Goal: Find specific page/section: Find specific page/section

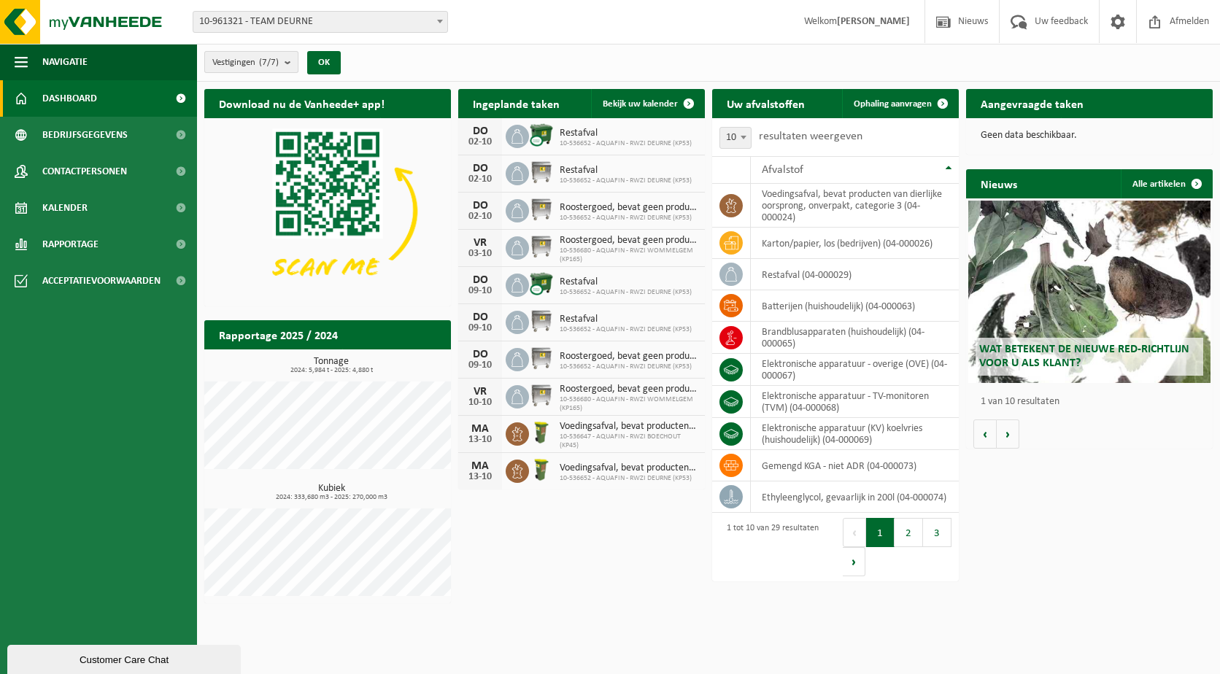
click at [287, 64] on b "submit" at bounding box center [291, 62] width 13 height 20
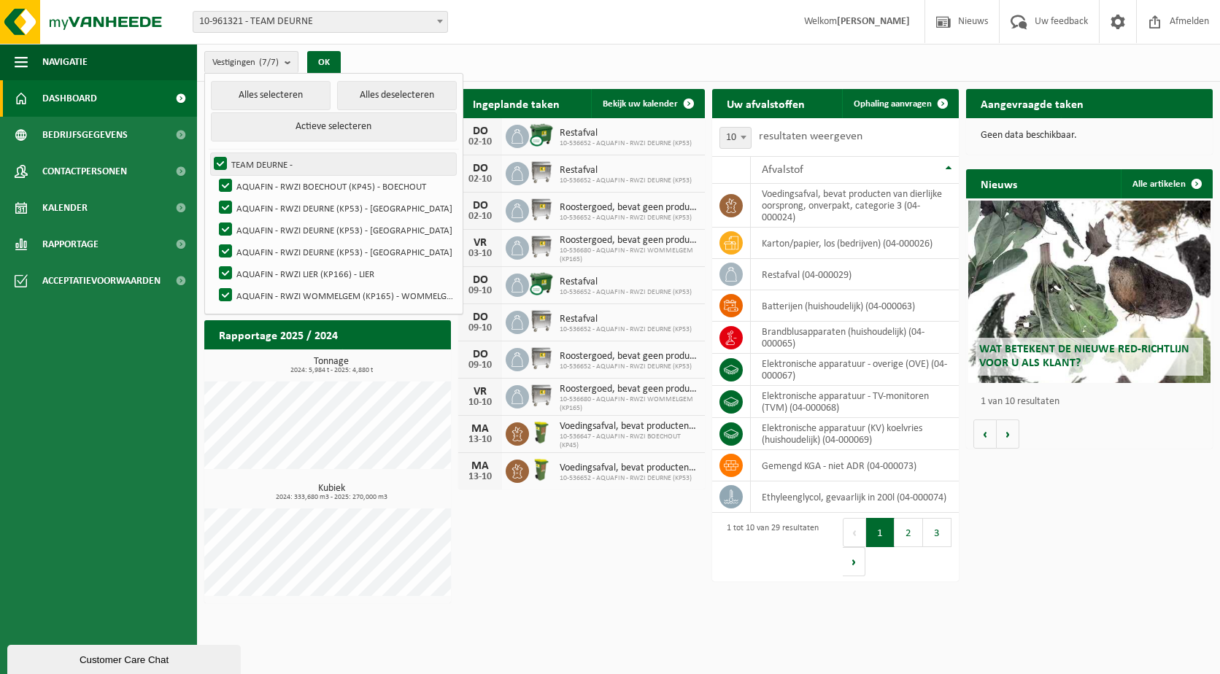
click at [221, 163] on label "TEAM DEURNE -" at bounding box center [333, 164] width 245 height 22
click at [209, 153] on input "TEAM DEURNE -" at bounding box center [208, 152] width 1 height 1
checkbox input "false"
click at [225, 183] on label "AQUAFIN - RWZI BOECHOUT (KP45) - BOECHOUT" at bounding box center [336, 186] width 240 height 22
click at [214, 175] on input "AQUAFIN - RWZI BOECHOUT (KP45) - BOECHOUT" at bounding box center [213, 174] width 1 height 1
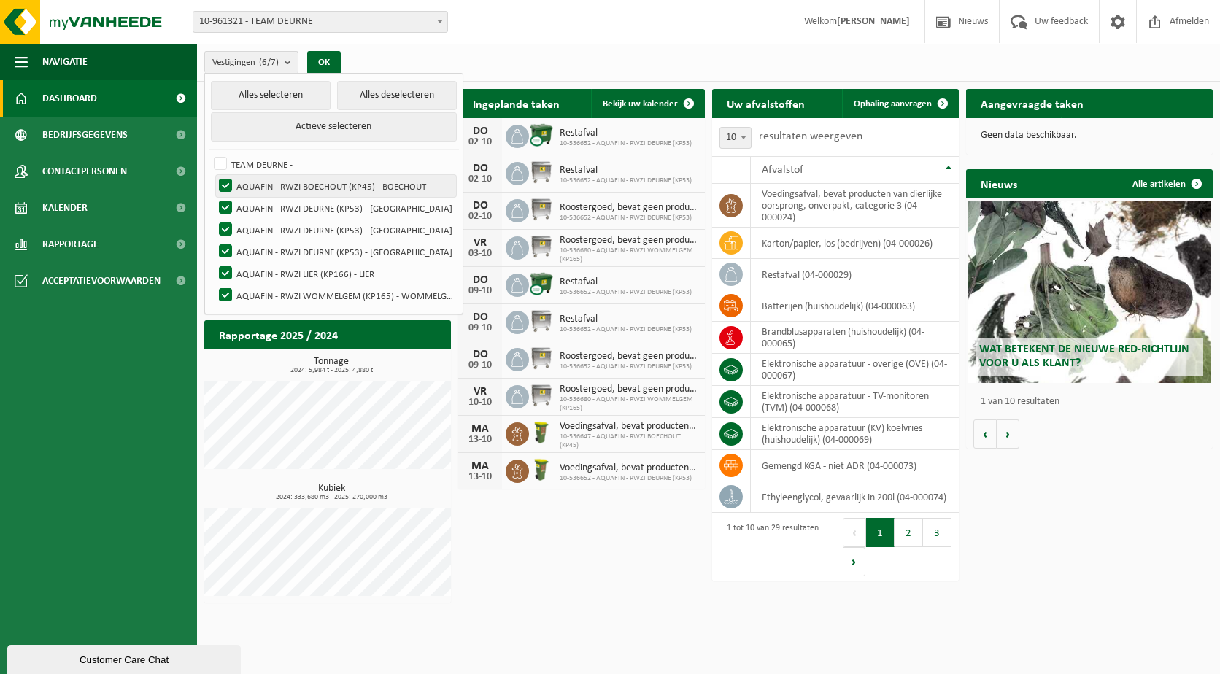
checkbox input "false"
click at [226, 201] on label "AQUAFIN - RWZI DEURNE (KP53) - [GEOGRAPHIC_DATA]" at bounding box center [336, 208] width 240 height 22
click at [214, 197] on input "AQUAFIN - RWZI DEURNE (KP53) - [GEOGRAPHIC_DATA]" at bounding box center [213, 196] width 1 height 1
checkbox input "false"
click at [225, 271] on label "AQUAFIN - RWZI LIER (KP166) - LIER" at bounding box center [336, 274] width 240 height 22
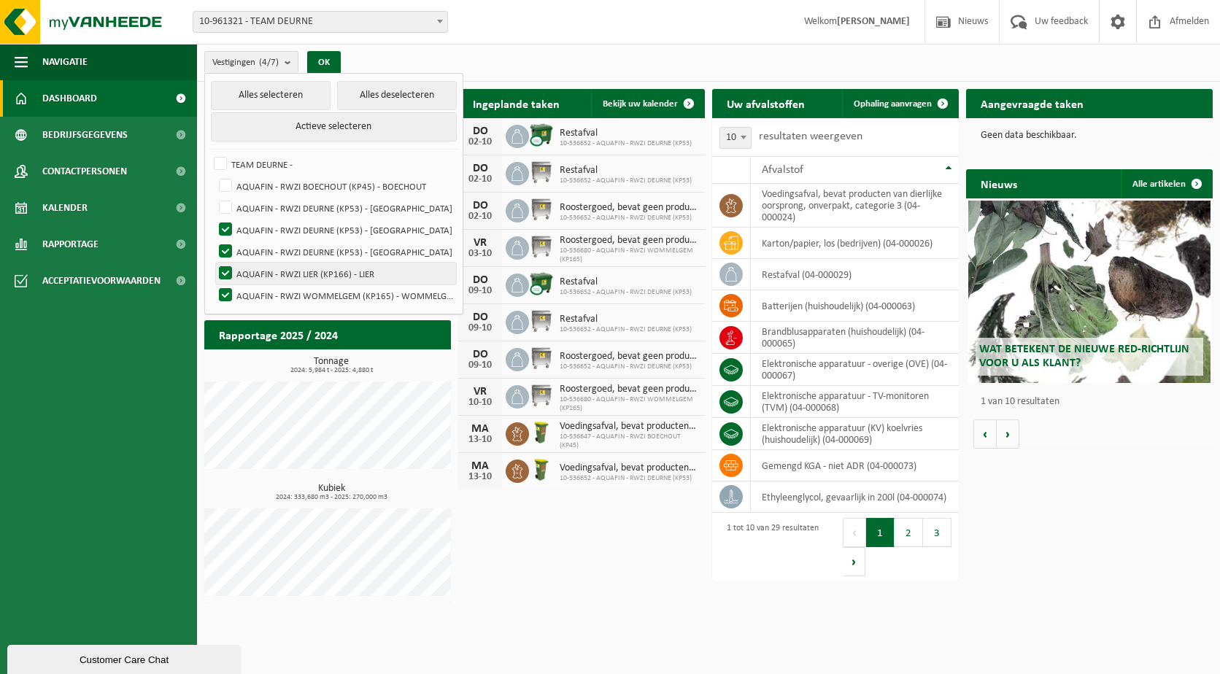
click at [214, 263] on input "AQUAFIN - RWZI LIER (KP166) - LIER" at bounding box center [213, 262] width 1 height 1
checkbox input "false"
click at [225, 251] on label "AQUAFIN - RWZI DEURNE (KP53) - [GEOGRAPHIC_DATA]" at bounding box center [336, 252] width 240 height 22
click at [214, 241] on input "AQUAFIN - RWZI DEURNE (KP53) - [GEOGRAPHIC_DATA]" at bounding box center [213, 240] width 1 height 1
checkbox input "false"
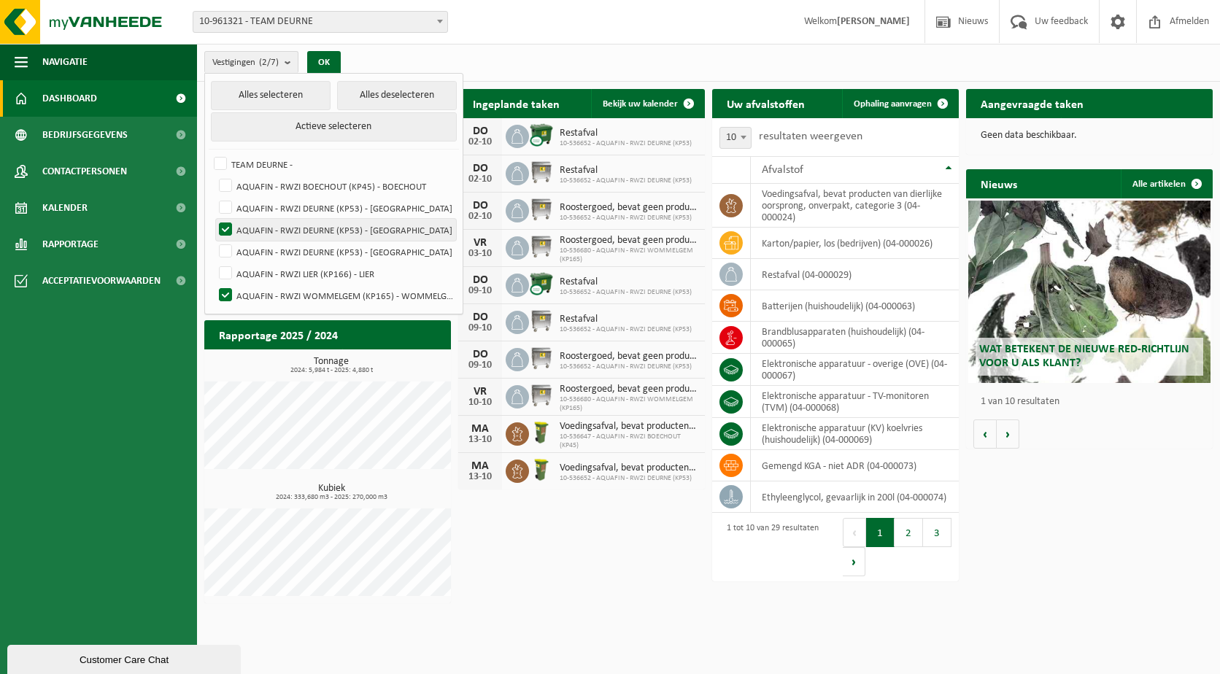
click at [224, 226] on label "AQUAFIN - RWZI DEURNE (KP53) - [GEOGRAPHIC_DATA]" at bounding box center [336, 230] width 240 height 22
click at [214, 219] on input "AQUAFIN - RWZI DEURNE (KP53) - [GEOGRAPHIC_DATA]" at bounding box center [213, 218] width 1 height 1
checkbox input "false"
click at [325, 58] on button "OK" at bounding box center [324, 62] width 34 height 23
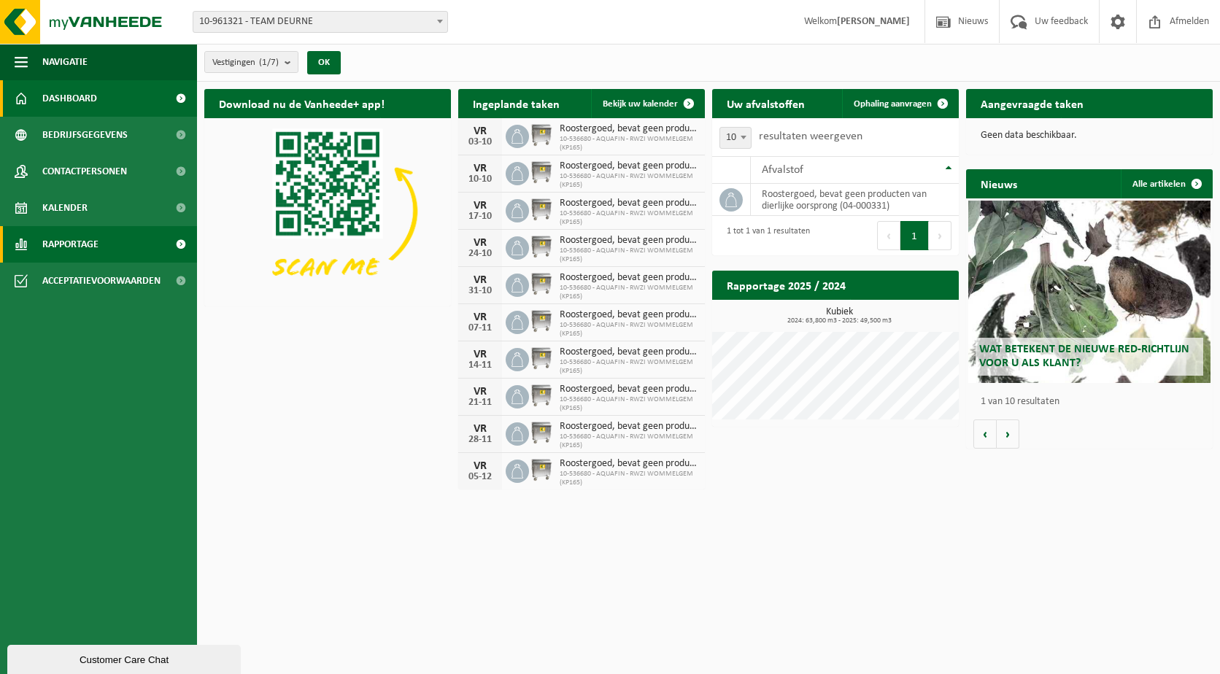
click at [179, 246] on span at bounding box center [180, 244] width 33 height 36
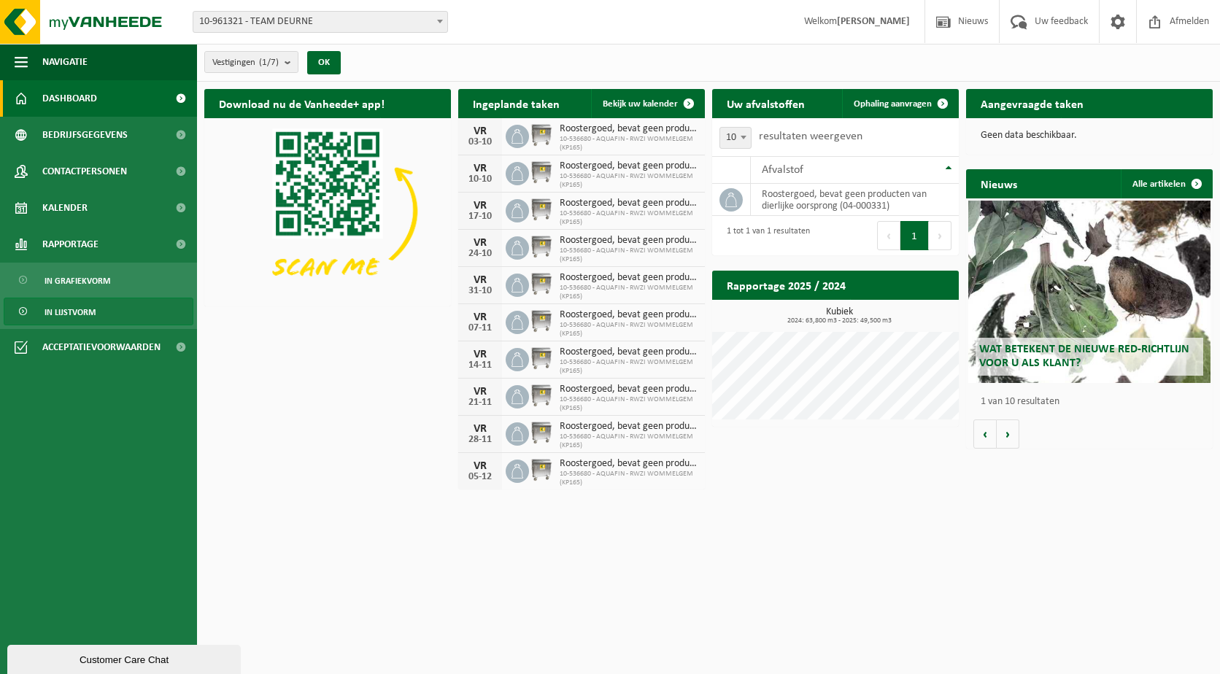
click at [82, 310] on span "In lijstvorm" at bounding box center [70, 312] width 51 height 28
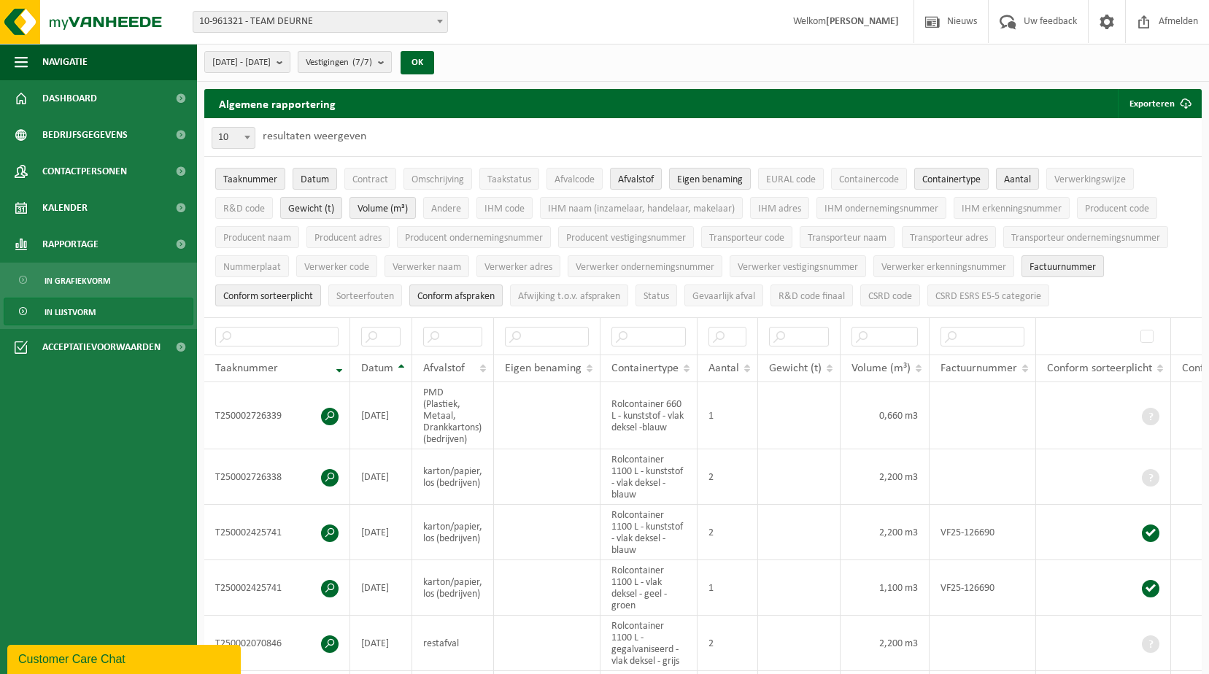
click at [392, 63] on button "Vestigingen (7/7)" at bounding box center [345, 62] width 94 height 22
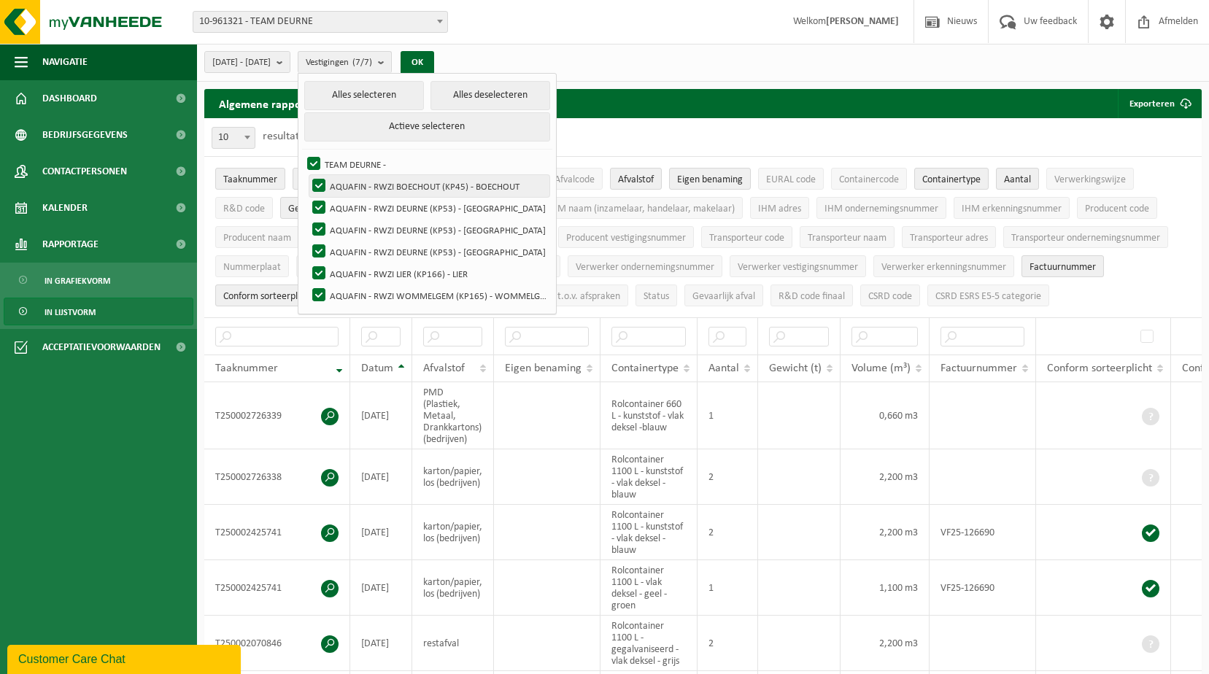
click at [351, 183] on label "AQUAFIN - RWZI BOECHOUT (KP45) - BOECHOUT" at bounding box center [429, 186] width 240 height 22
click at [307, 175] on input "AQUAFIN - RWZI BOECHOUT (KP45) - BOECHOUT" at bounding box center [306, 174] width 1 height 1
checkbox input "false"
click at [351, 157] on label "TEAM DEURNE -" at bounding box center [426, 164] width 245 height 22
click at [302, 153] on input "TEAM DEURNE -" at bounding box center [301, 152] width 1 height 1
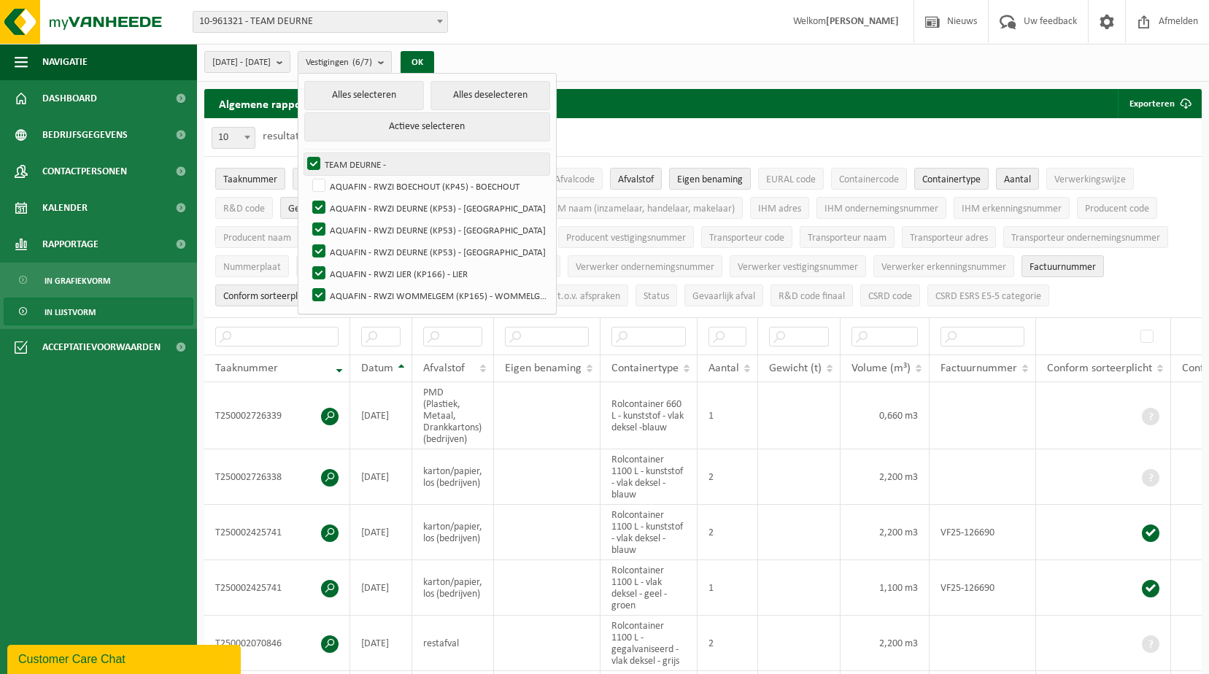
checkbox input "false"
click at [352, 207] on label "AQUAFIN - RWZI DEURNE (KP53) - [GEOGRAPHIC_DATA]" at bounding box center [429, 208] width 240 height 22
click at [307, 197] on input "AQUAFIN - RWZI DEURNE (KP53) - [GEOGRAPHIC_DATA]" at bounding box center [306, 196] width 1 height 1
checkbox input "false"
click at [353, 225] on label "AQUAFIN - RWZI DEURNE (KP53) - [GEOGRAPHIC_DATA]" at bounding box center [429, 230] width 240 height 22
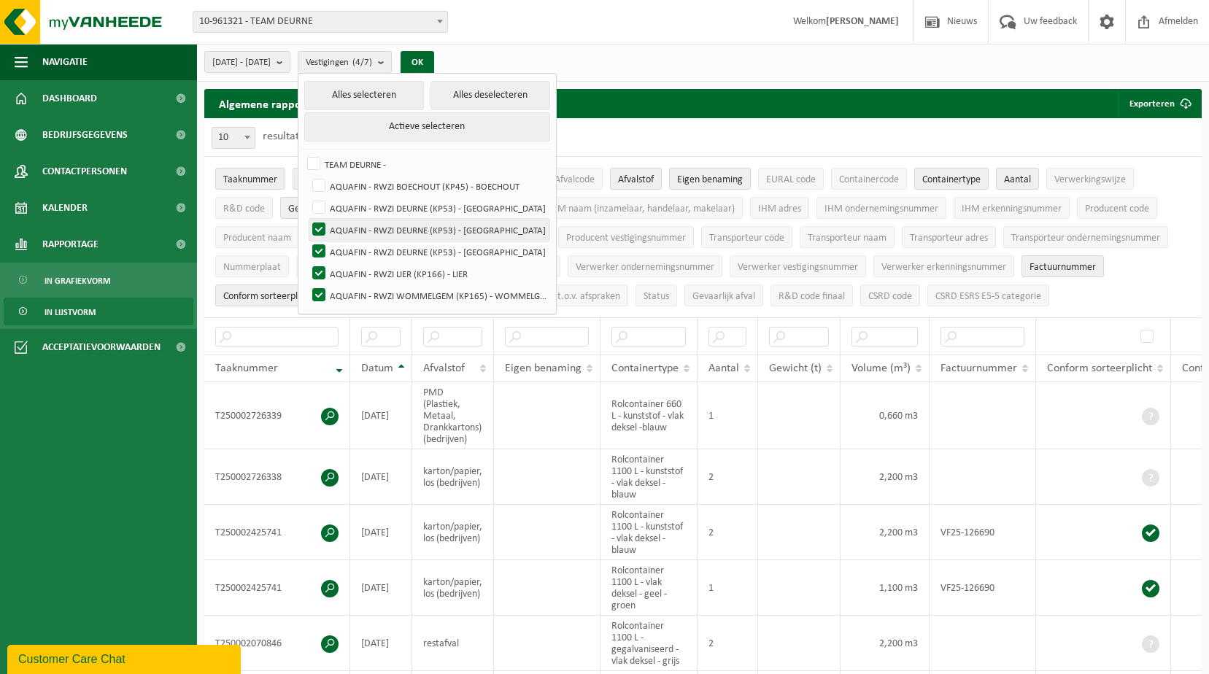
click at [307, 219] on input "AQUAFIN - RWZI DEURNE (KP53) - [GEOGRAPHIC_DATA]" at bounding box center [306, 218] width 1 height 1
checkbox input "false"
click at [356, 244] on label "AQUAFIN - RWZI DEURNE (KP53) - [GEOGRAPHIC_DATA]" at bounding box center [429, 252] width 240 height 22
click at [307, 241] on input "AQUAFIN - RWZI DEURNE (KP53) - [GEOGRAPHIC_DATA]" at bounding box center [306, 240] width 1 height 1
checkbox input "false"
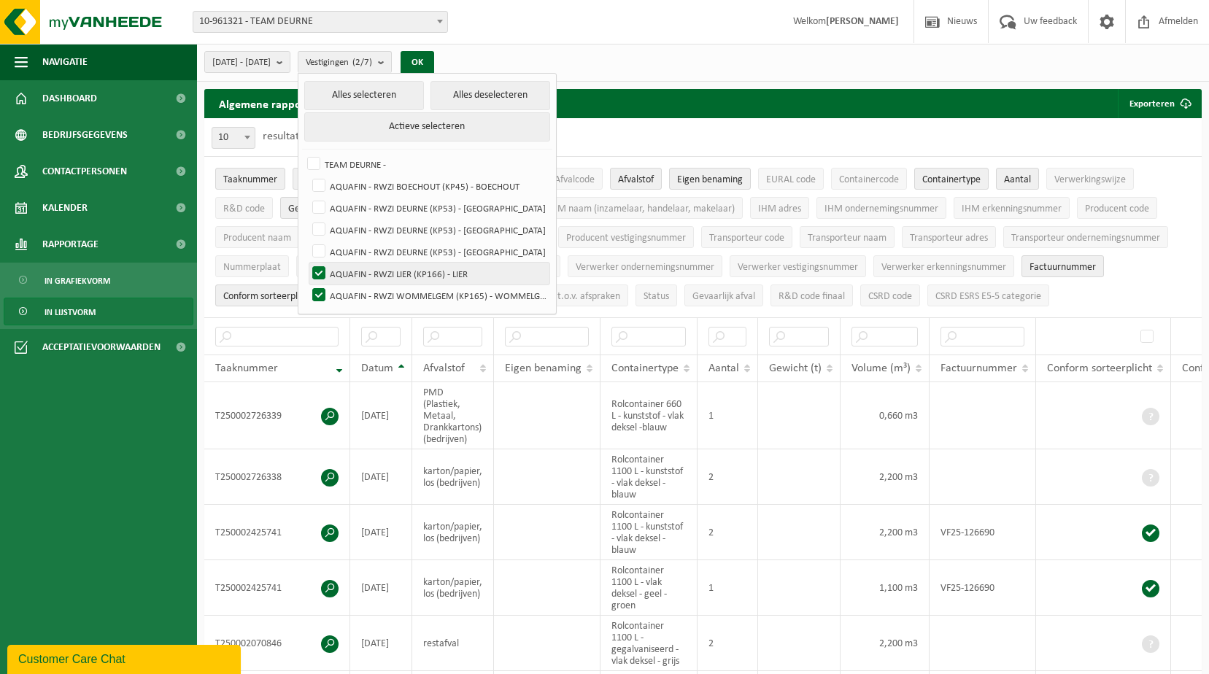
click at [356, 267] on label "AQUAFIN - RWZI LIER (KP166) - LIER" at bounding box center [429, 274] width 240 height 22
click at [307, 263] on input "AQUAFIN - RWZI LIER (KP166) - LIER" at bounding box center [306, 262] width 1 height 1
checkbox input "false"
click at [434, 58] on button "OK" at bounding box center [418, 62] width 34 height 23
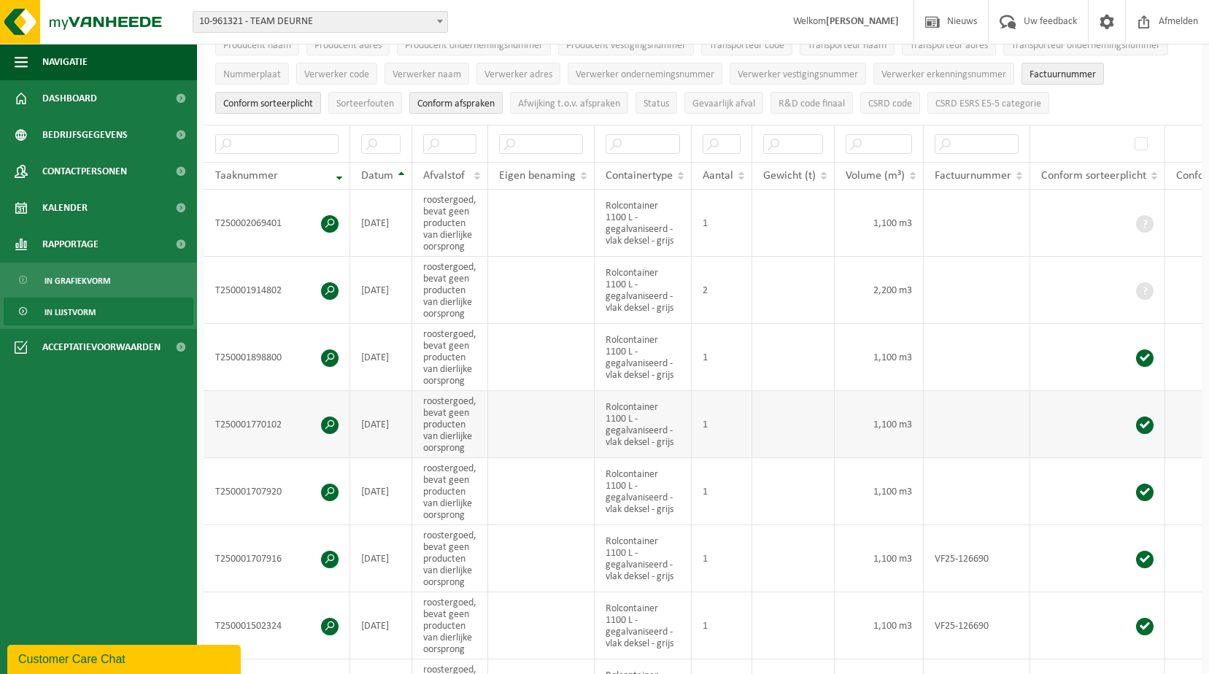
scroll to position [219, 0]
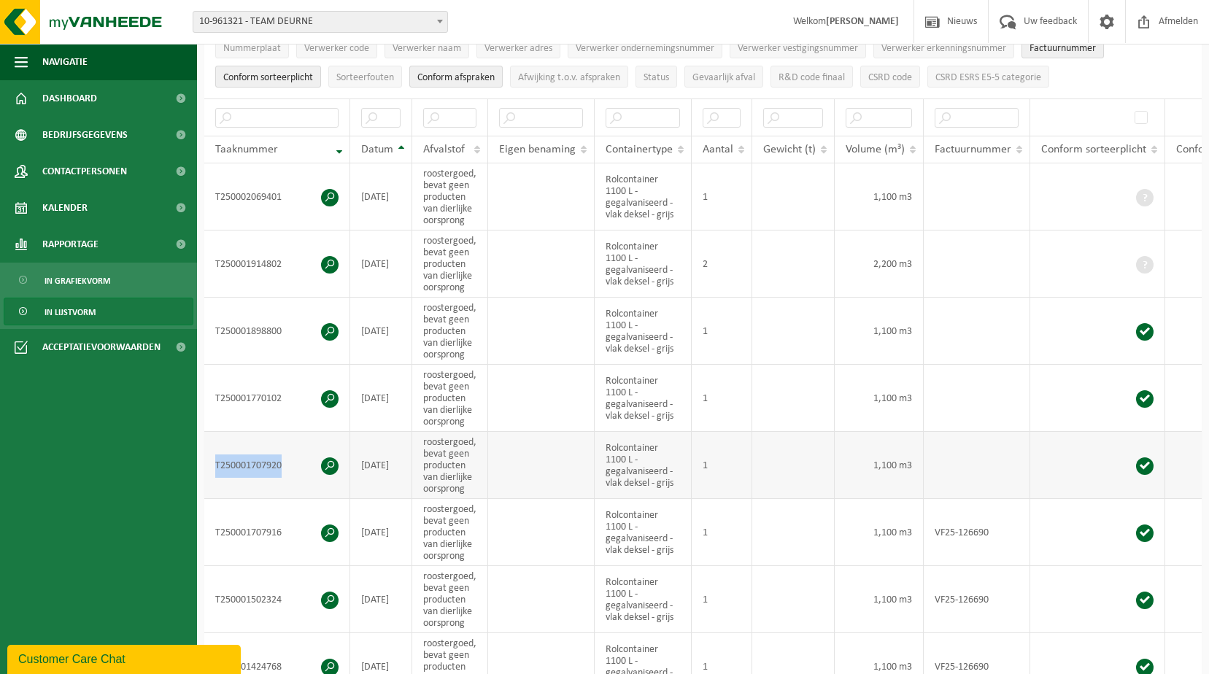
drag, startPoint x: 280, startPoint y: 463, endPoint x: 215, endPoint y: 464, distance: 64.9
click at [215, 464] on td "T250001707920" at bounding box center [277, 465] width 146 height 67
drag, startPoint x: 215, startPoint y: 464, endPoint x: 223, endPoint y: 461, distance: 8.5
copy td "T250001707920"
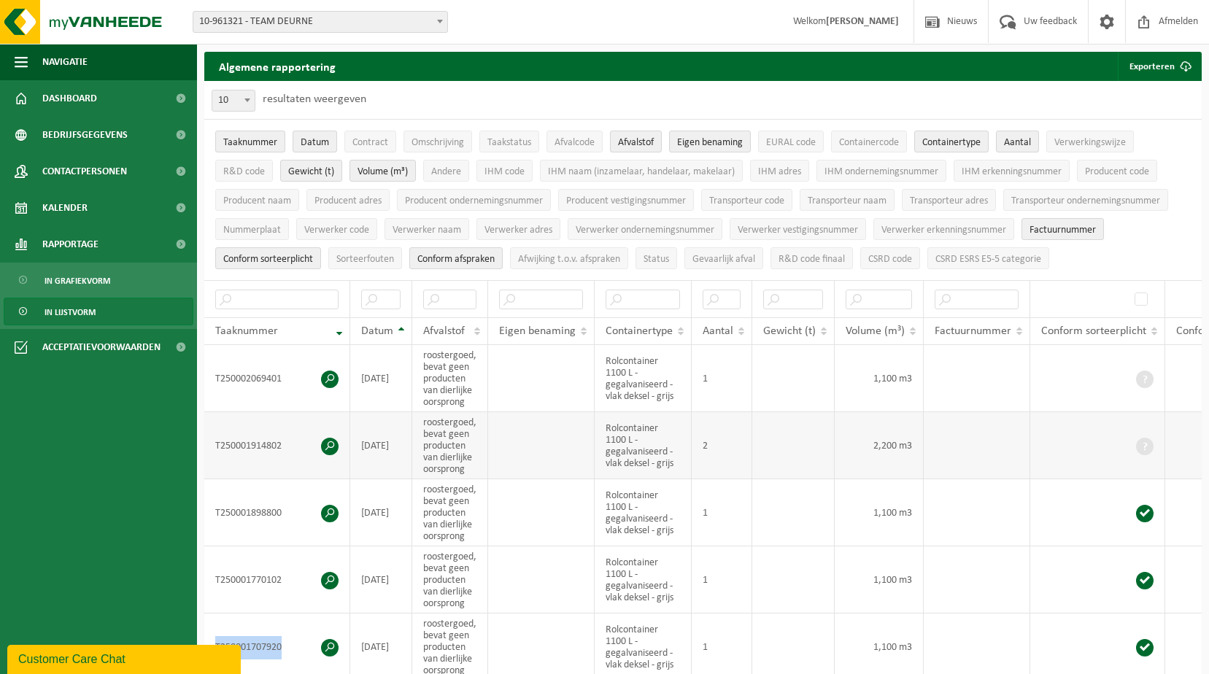
scroll to position [73, 0]
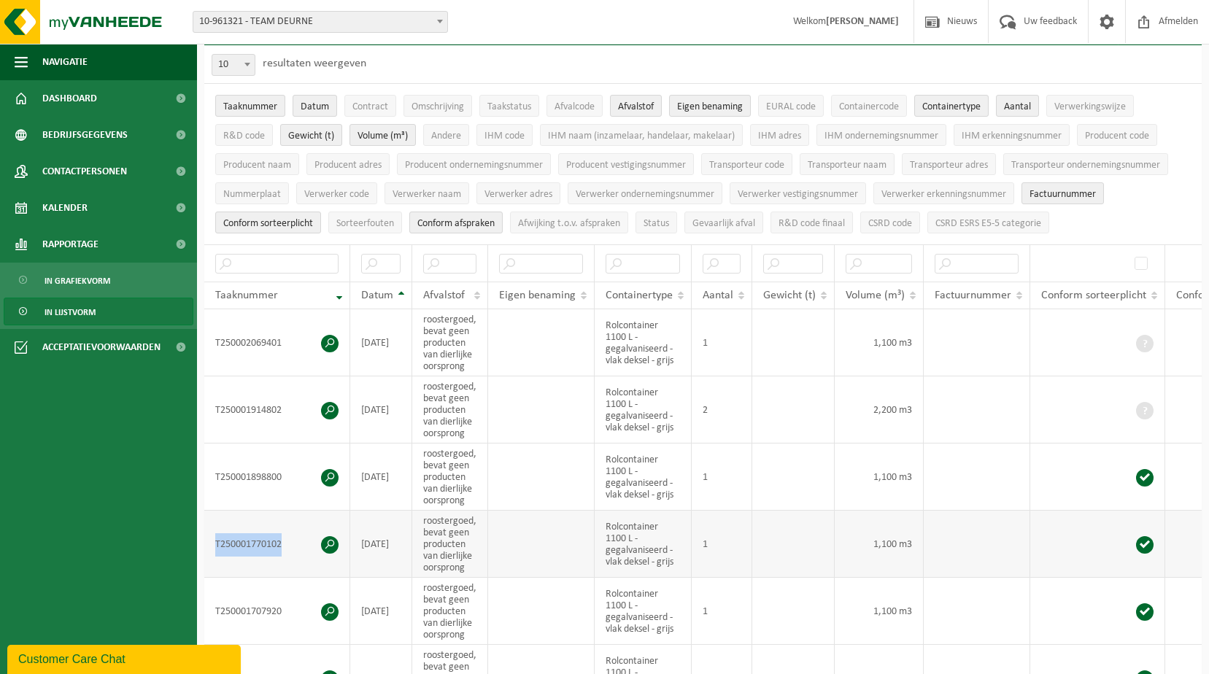
drag, startPoint x: 282, startPoint y: 538, endPoint x: 215, endPoint y: 539, distance: 66.4
click at [215, 539] on td "T250001770102" at bounding box center [277, 544] width 146 height 67
drag, startPoint x: 215, startPoint y: 539, endPoint x: 226, endPoint y: 539, distance: 10.9
copy td "T250001770102"
drag, startPoint x: 285, startPoint y: 472, endPoint x: 217, endPoint y: 474, distance: 67.9
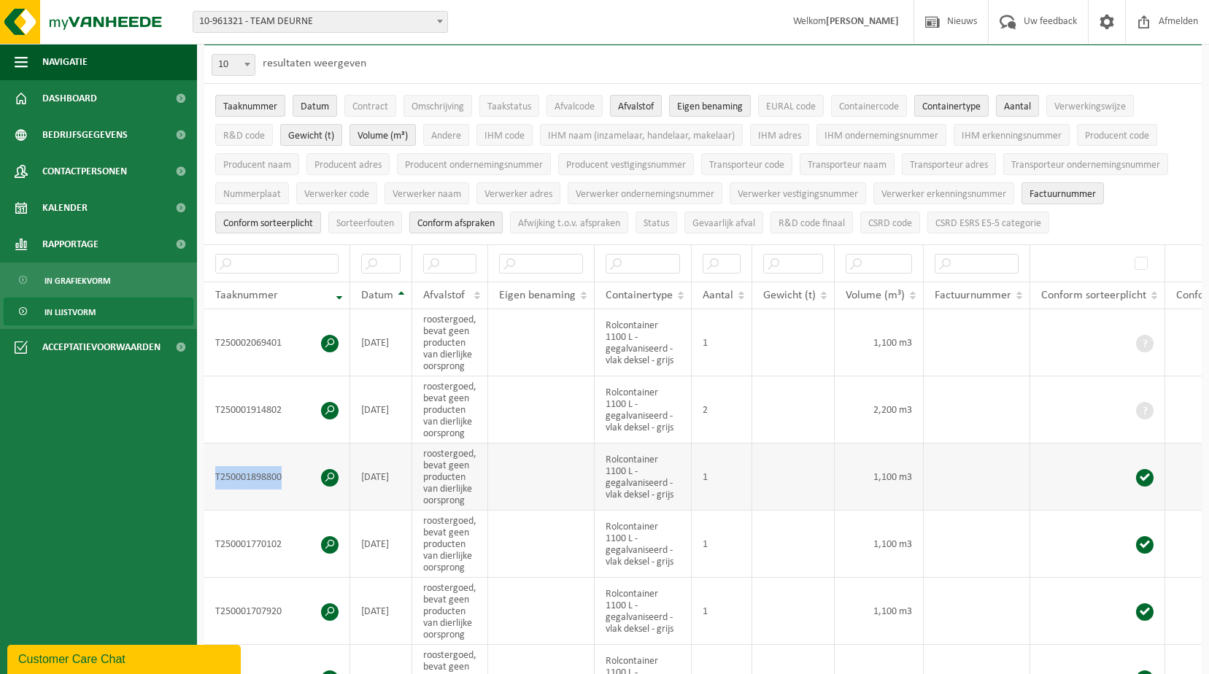
click at [217, 474] on td "T250001898800" at bounding box center [277, 477] width 146 height 67
copy td "T250001898800"
drag, startPoint x: 282, startPoint y: 403, endPoint x: 216, endPoint y: 406, distance: 66.5
click at [216, 406] on td "T250001914802" at bounding box center [277, 409] width 146 height 67
copy td "T250001914802"
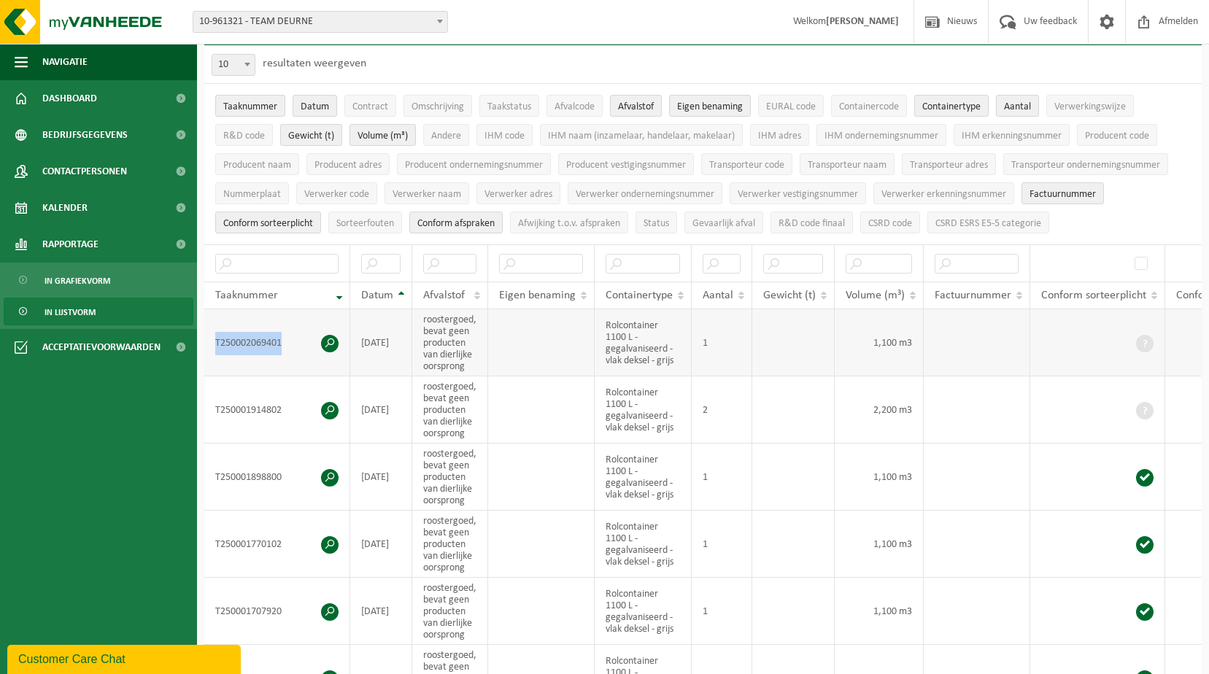
drag, startPoint x: 282, startPoint y: 338, endPoint x: 215, endPoint y: 342, distance: 67.3
click at [215, 342] on td "T250002069401" at bounding box center [277, 342] width 146 height 67
drag, startPoint x: 215, startPoint y: 342, endPoint x: 228, endPoint y: 340, distance: 12.6
copy td "T250002069401"
